Goal: Task Accomplishment & Management: Manage account settings

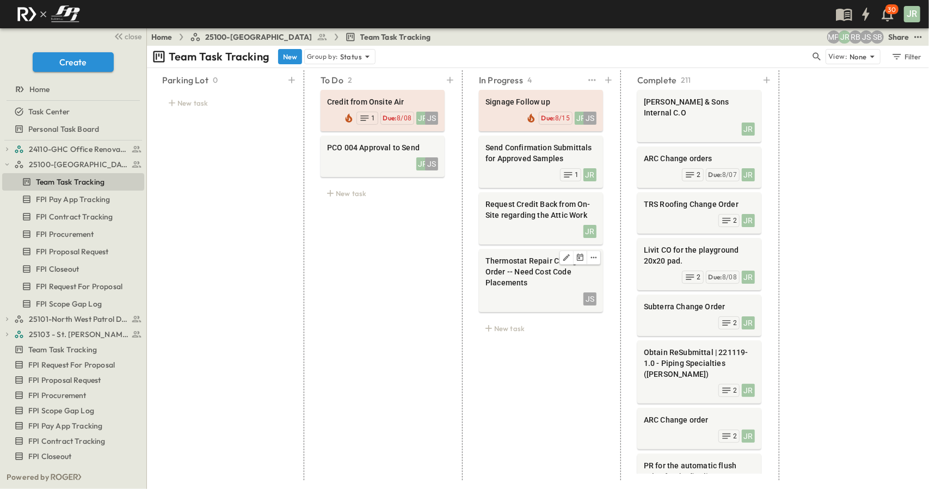
click at [527, 270] on span "Thermostat Repair Change Order -- Need Cost Code Placements" at bounding box center [541, 271] width 111 height 33
click at [308, 241] on div "To Do 2 Credit from Onsite Air JR JS Due: 8/08 1 PCO 004 Approval to Send JR JS…" at bounding box center [383, 275] width 150 height 410
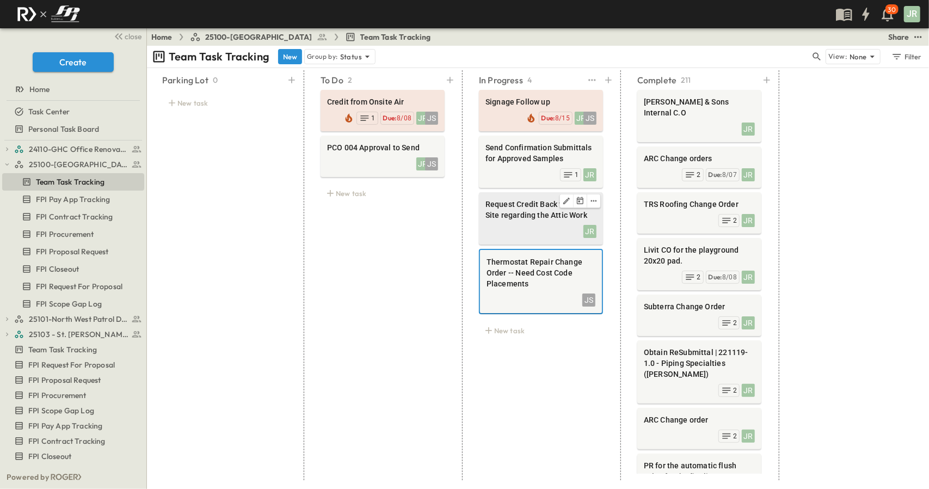
click at [486, 219] on span "Request Credit Back from On-Site regarding the Attic Work" at bounding box center [541, 210] width 111 height 22
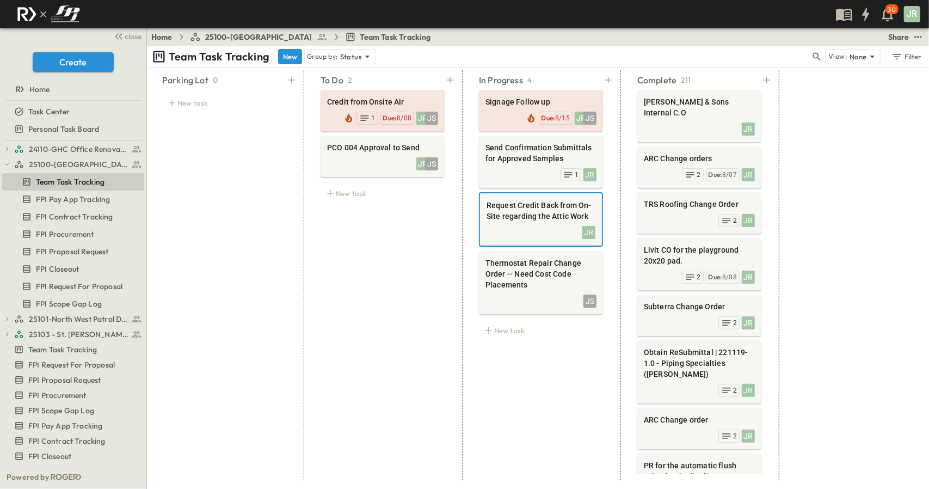
click at [308, 219] on div "To Do 2 Credit from Onsite Air JR JS Due: 8/08 1 PCO 004 Approval to Send JR JS…" at bounding box center [383, 275] width 150 height 410
click at [336, 251] on div "To Do 2 Credit from Onsite Air JR JS Due: 8/08 1 PCO 004 Approval to Send JR JS…" at bounding box center [383, 275] width 150 height 410
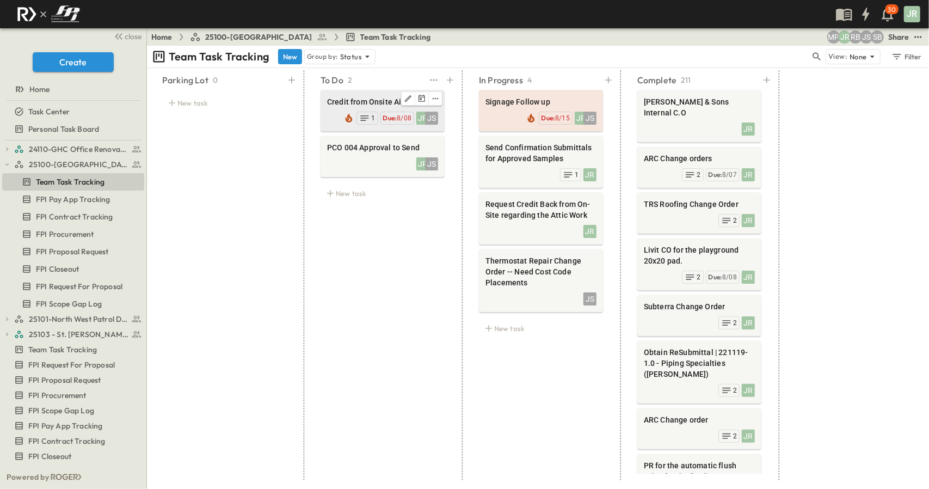
click at [355, 95] on div at bounding box center [382, 98] width 111 height 14
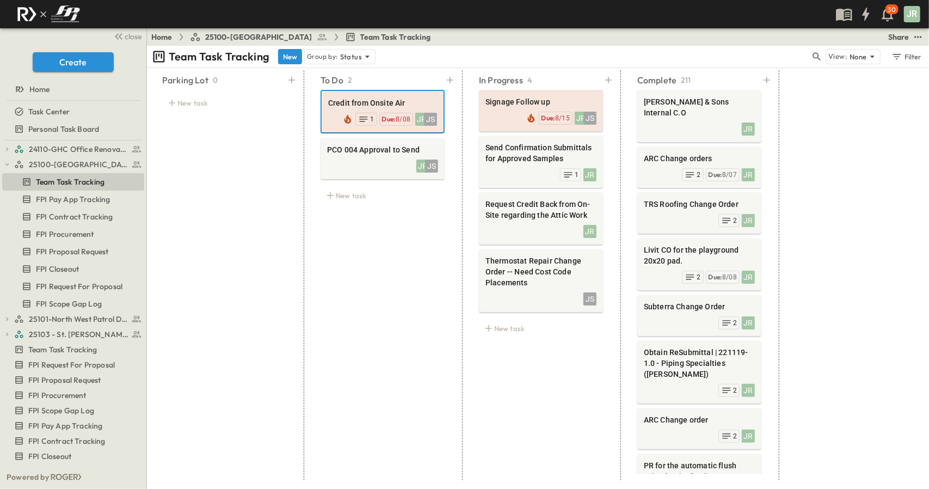
click at [368, 199] on div "New task" at bounding box center [383, 195] width 124 height 15
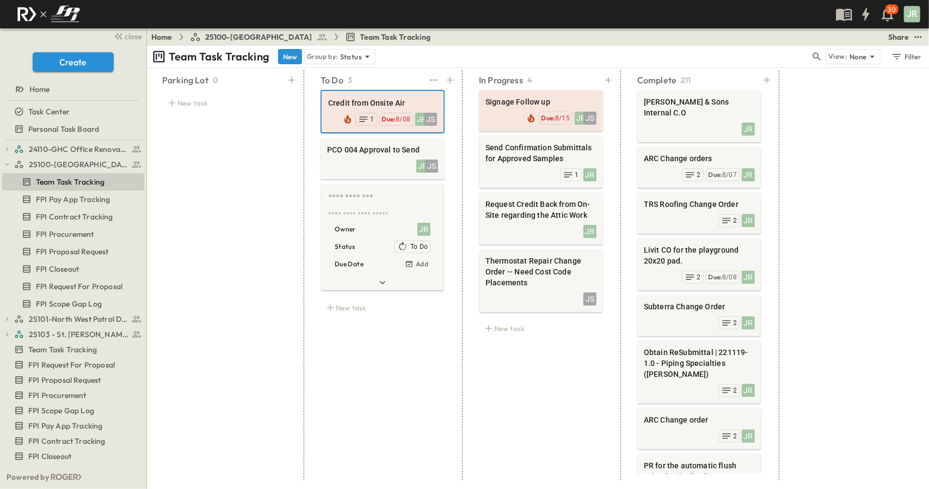
click at [405, 329] on div "To Do 3 Credit from Onsite Air JR JS Due: 8/08 1 PCO 004 Approval to Send JR JS…" at bounding box center [383, 275] width 150 height 410
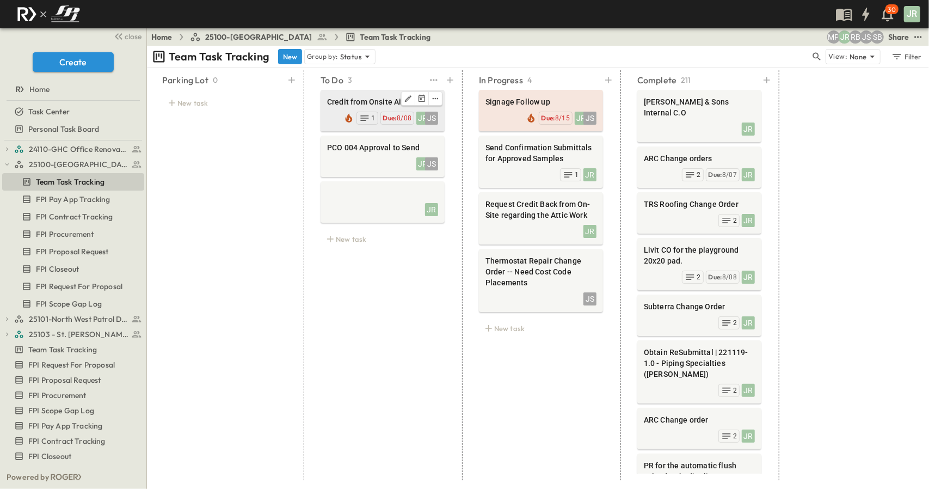
click at [393, 102] on span "Credit from Onsite Air" at bounding box center [382, 101] width 111 height 11
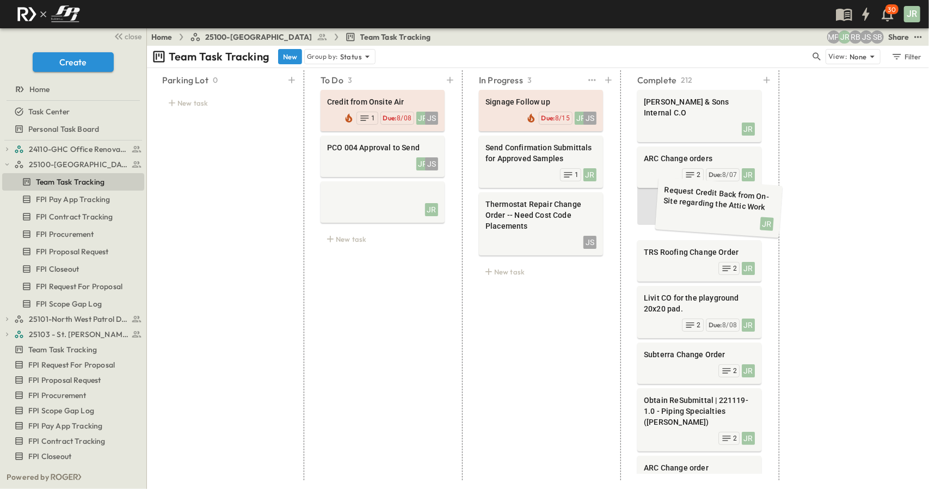
drag, startPoint x: 523, startPoint y: 202, endPoint x: 701, endPoint y: 191, distance: 178.9
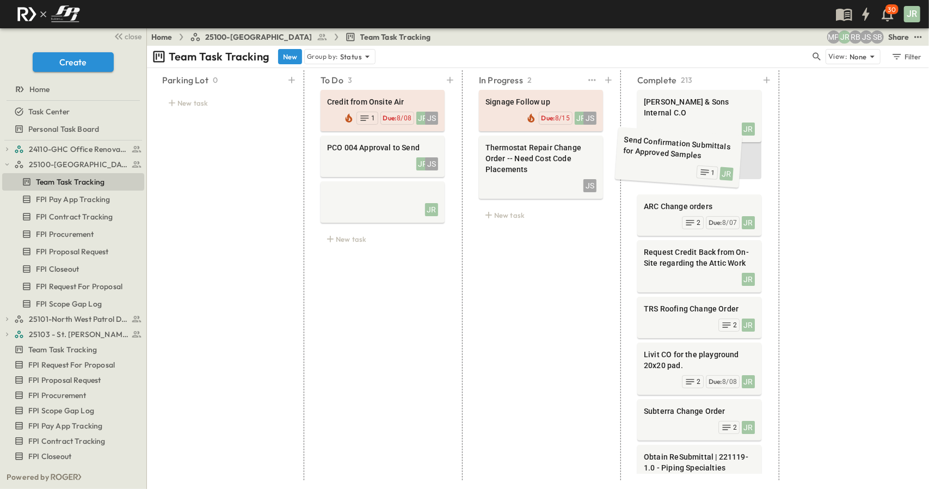
drag, startPoint x: 545, startPoint y: 152, endPoint x: 678, endPoint y: 148, distance: 133.5
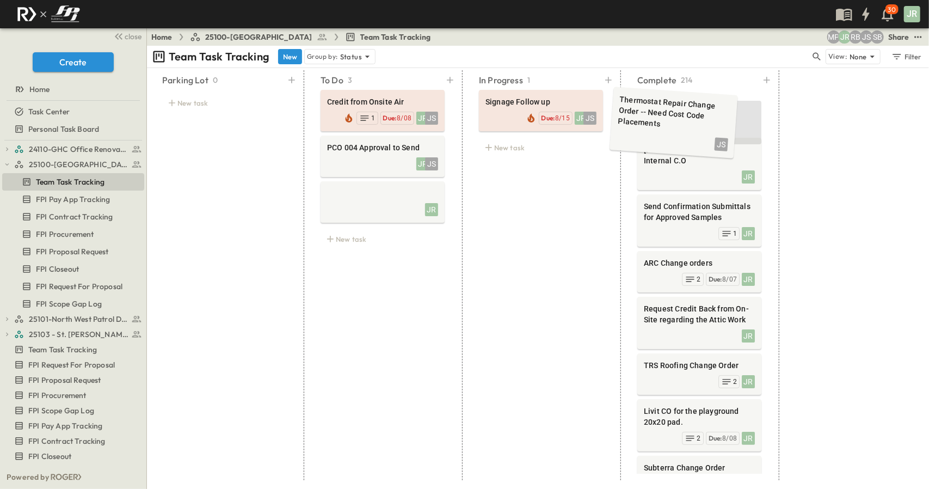
drag, startPoint x: 536, startPoint y: 118, endPoint x: 669, endPoint y: 119, distance: 132.9
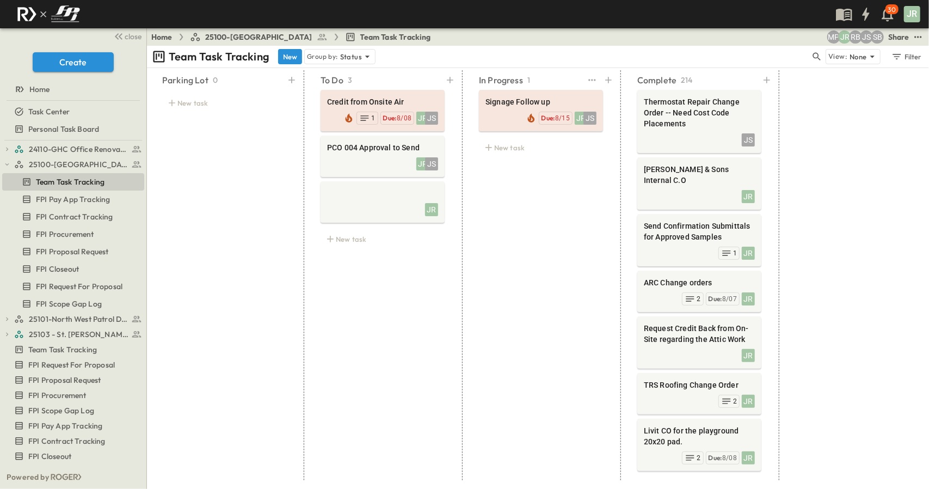
click at [552, 259] on div "In Progress 1 Signage Follow up JR JS Due: 8/15 New task" at bounding box center [541, 275] width 150 height 410
click at [357, 81] on div "To Do 3" at bounding box center [389, 79] width 137 height 15
click at [359, 110] on div "JR JS Due: 8/08 1" at bounding box center [382, 116] width 111 height 15
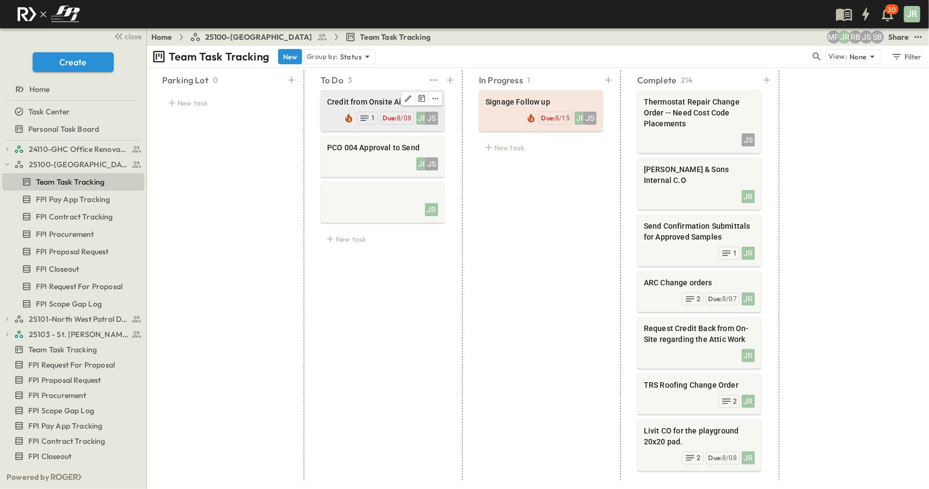
click at [359, 100] on span "Credit from Onsite Air" at bounding box center [382, 101] width 111 height 11
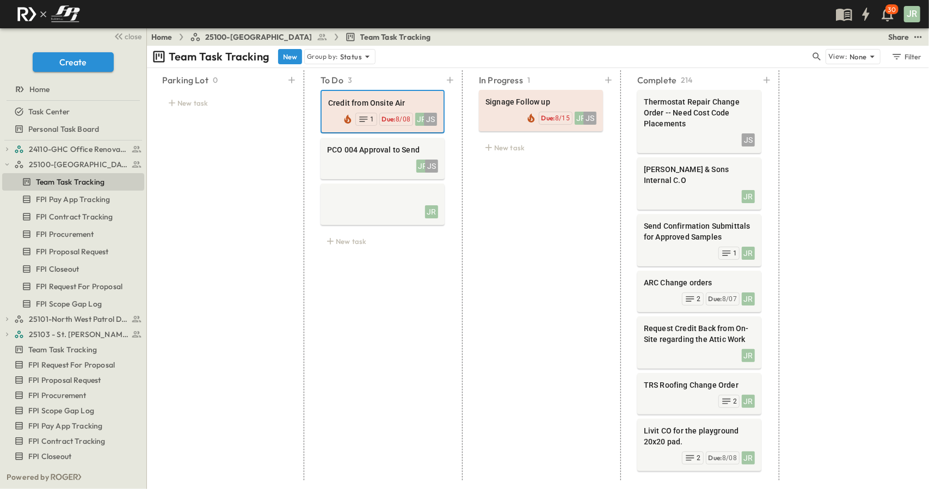
click at [537, 198] on div "In Progress 1 Signage Follow up JR JS Due: 8/15 New task" at bounding box center [541, 275] width 150 height 410
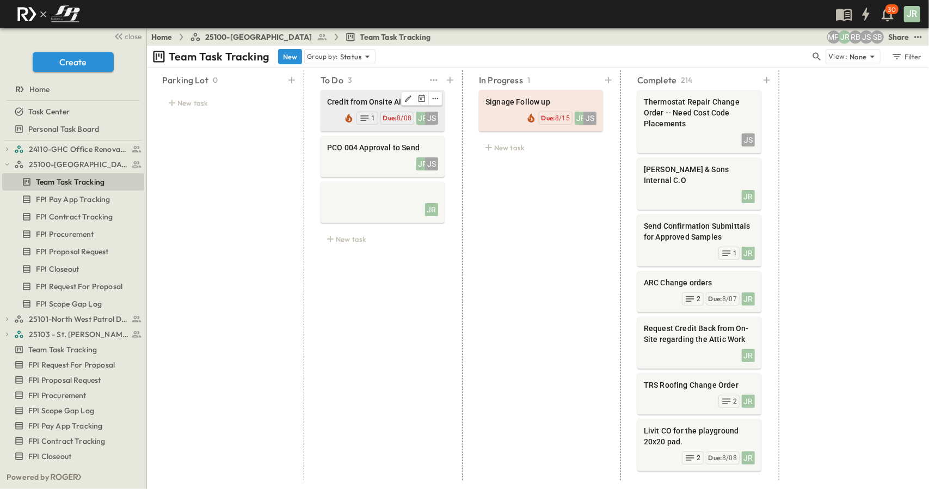
click at [379, 102] on span "Credit from Onsite Air" at bounding box center [382, 101] width 111 height 11
